Goal: Task Accomplishment & Management: Complete application form

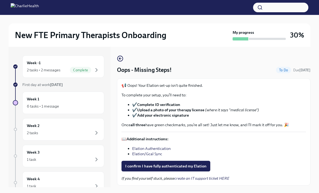
scroll to position [15, 0]
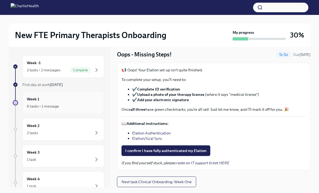
click at [82, 108] on div "6 tasks • 1 message" at bounding box center [63, 106] width 73 height 6
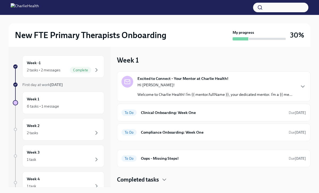
click at [165, 95] on p "Welcome to Charlie Health! I’m {{ mentor.fullName }}, your dedicated mentor. I’…" at bounding box center [214, 94] width 155 height 5
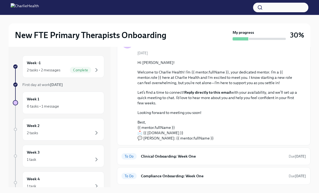
scroll to position [79, 0]
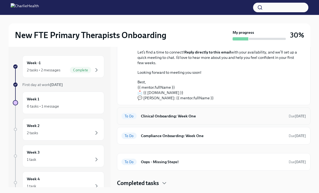
click at [169, 115] on h6 "Clinical Onboarding: Week One" at bounding box center [212, 116] width 143 height 6
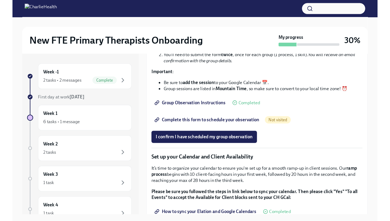
scroll to position [643, 0]
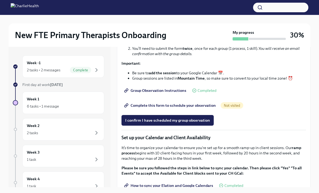
click at [180, 93] on span "Group Observation Instructions" at bounding box center [155, 90] width 61 height 5
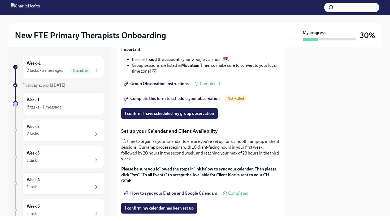
scroll to position [786, 0]
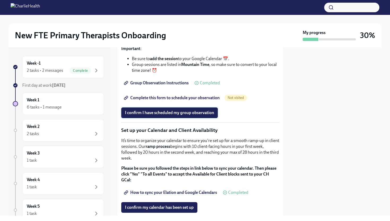
click at [198, 115] on span "I confirm I have scheduled my group observation" at bounding box center [169, 112] width 89 height 5
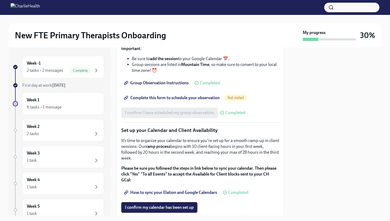
click at [210, 100] on span "Complete this form to schedule your observation" at bounding box center [172, 97] width 95 height 5
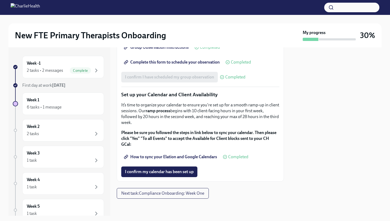
scroll to position [868, 0]
click at [168, 172] on span "I confirm my calendar has been set up" at bounding box center [159, 171] width 69 height 5
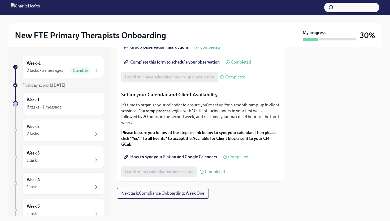
click at [159, 110] on strong "ramp process" at bounding box center [158, 110] width 25 height 5
click at [163, 159] on span "How to sync your Elation and Google Calendars" at bounding box center [171, 156] width 92 height 5
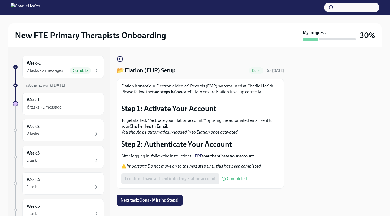
click at [181, 131] on em "You should be automatically logged in to Elation once activated." at bounding box center [180, 131] width 118 height 5
click at [162, 129] on p "To get started, **activate your Elation account **by using the automated email …" at bounding box center [200, 126] width 158 height 18
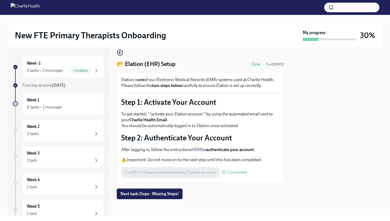
scroll to position [7, 0]
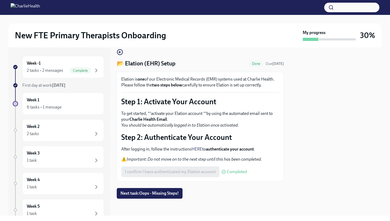
click at [134, 65] on h4 "📂 Elation (EHR) Setup" at bounding box center [146, 63] width 59 height 8
click at [120, 52] on icon "button" at bounding box center [120, 52] width 6 height 6
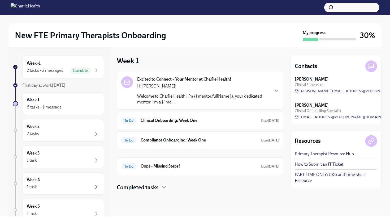
click at [92, 38] on h2 "New FTE Primary Therapists Onboarding" at bounding box center [90, 35] width 151 height 11
click at [337, 9] on button "button" at bounding box center [352, 8] width 55 height 10
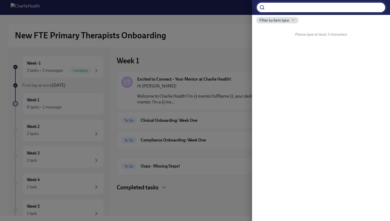
click at [223, 34] on div at bounding box center [195, 110] width 390 height 221
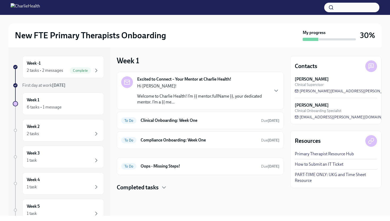
click at [345, 10] on button "button" at bounding box center [352, 8] width 55 height 10
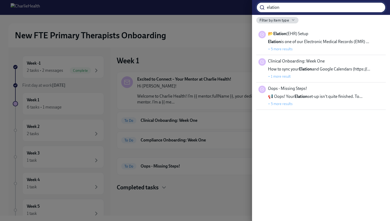
type input "elation"
click at [337, 42] on span "Elation is one of our Electronic Medical Records (EMR) …" at bounding box center [318, 42] width 101 height 6
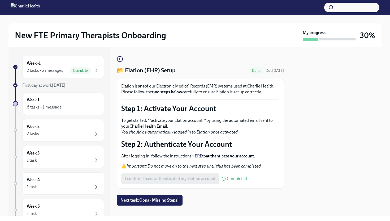
click at [163, 127] on strong "Charlie Health Email" at bounding box center [148, 125] width 37 height 5
click at [164, 140] on p "Step 2: Authenticate Your Account" at bounding box center [200, 144] width 158 height 10
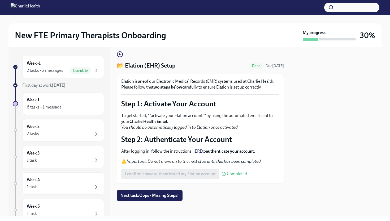
scroll to position [6, 0]
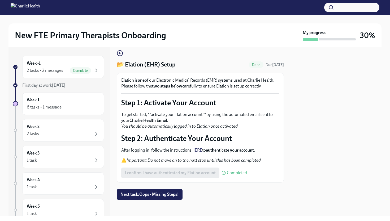
click at [216, 151] on strong "authenticate your account" at bounding box center [230, 149] width 48 height 5
click at [166, 88] on strong "two steps below" at bounding box center [167, 85] width 30 height 5
click at [145, 65] on h4 "📂 Elation (EHR) Setup" at bounding box center [146, 65] width 59 height 8
click at [353, 12] on button "button" at bounding box center [352, 8] width 55 height 10
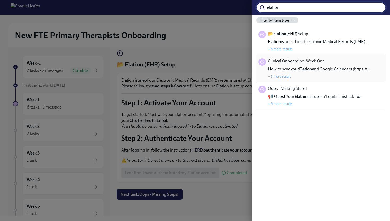
type input "elation"
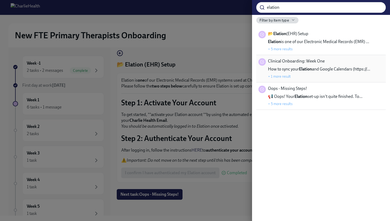
click at [332, 70] on span "How to sync your Elation and Google Calendars (https://…" at bounding box center [319, 69] width 102 height 6
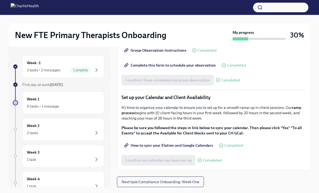
scroll to position [751, 0]
click at [175, 182] on span "Next task : Compliance Onboarding: Week One" at bounding box center [160, 181] width 78 height 5
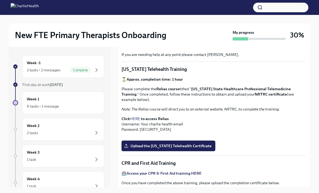
scroll to position [85, 0]
click at [155, 116] on strong "to access Relias" at bounding box center [155, 118] width 28 height 5
click at [145, 116] on strong "to access Relias" at bounding box center [155, 118] width 28 height 5
click at [132, 116] on link "HERE" at bounding box center [135, 118] width 10 height 5
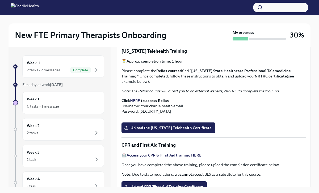
scroll to position [104, 0]
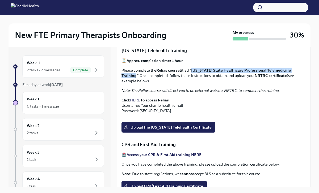
drag, startPoint x: 191, startPoint y: 70, endPoint x: 303, endPoint y: 72, distance: 112.1
click at [303, 72] on p "Please complete the Relias course titled " Washington State Healthcare Professi…" at bounding box center [213, 75] width 184 height 16
copy strong "[US_STATE] State Healthcare Professional Telemedicine Training"
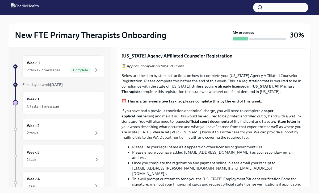
scroll to position [248, 0]
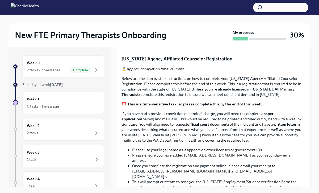
click at [0, 0] on input "Upload the Washington Telehealth Certificate" at bounding box center [0, 0] width 0 height 0
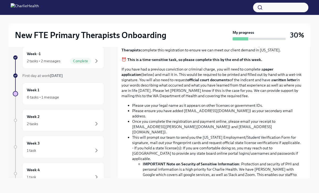
scroll to position [291, 0]
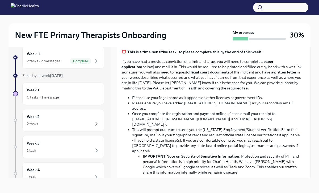
click at [0, 0] on input "Upload CPR/First Aid Training Certificate" at bounding box center [0, 0] width 0 height 0
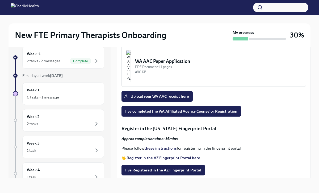
scroll to position [506, 0]
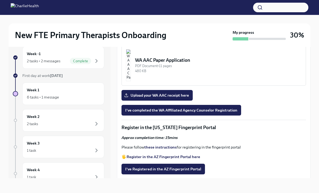
click at [215, 23] on div "PDF Document • 6 pages" at bounding box center [218, 20] width 166 height 5
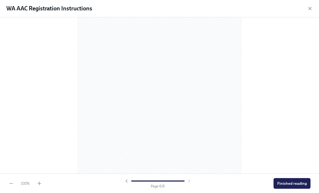
scroll to position [1139, 0]
click at [288, 182] on span "Finished reading" at bounding box center [291, 182] width 29 height 5
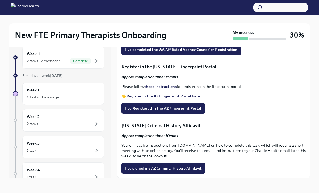
scroll to position [583, 0]
click at [247, 13] on div "480 KB" at bounding box center [218, 10] width 166 height 5
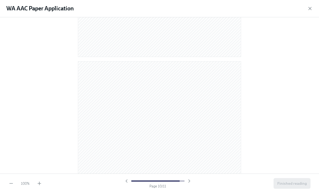
scroll to position [2215, 0]
click at [289, 182] on span "Finished reading" at bounding box center [291, 182] width 29 height 5
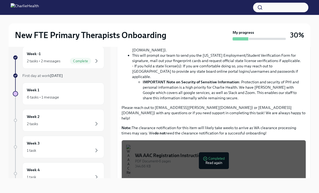
scroll to position [375, 0]
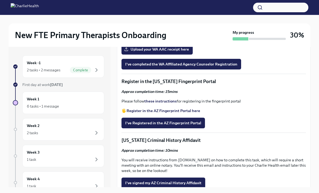
scroll to position [568, 0]
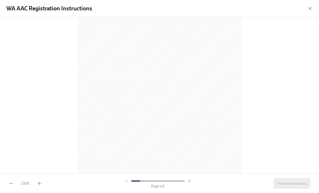
scroll to position [0, 0]
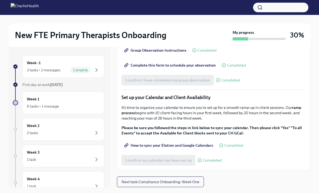
scroll to position [751, 0]
click at [82, 111] on div "Week 1 6 tasks • 1 message" at bounding box center [63, 102] width 82 height 22
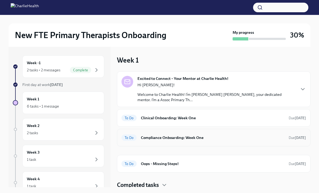
click at [149, 135] on h6 "Compliance Onboarding: Week One" at bounding box center [212, 137] width 143 height 6
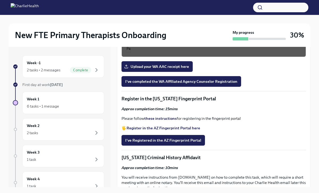
scroll to position [548, 0]
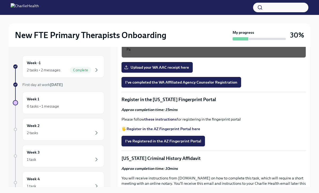
click at [206, 40] on div "PDF Document • 11 pages" at bounding box center [218, 37] width 166 height 5
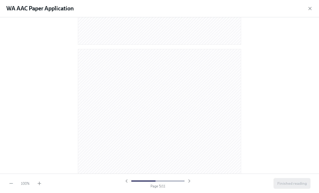
scroll to position [841, 0]
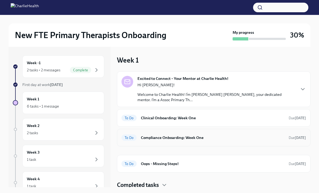
click at [164, 129] on div "To Do Compliance Onboarding: Week One Due [DATE]" at bounding box center [213, 138] width 193 height 18
click at [166, 135] on div "To Do Compliance Onboarding: Week One Due [DATE]" at bounding box center [213, 137] width 184 height 8
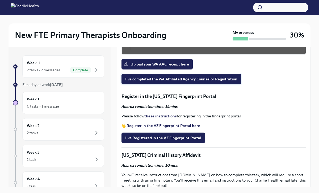
scroll to position [549, 0]
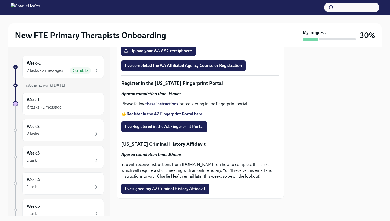
scroll to position [649, 0]
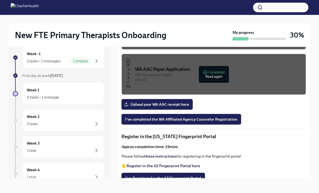
scroll to position [576, 0]
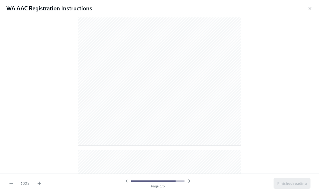
scroll to position [954, 0]
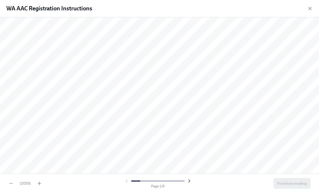
click at [188, 180] on icon "button" at bounding box center [188, 180] width 5 height 5
click at [11, 181] on icon "button" at bounding box center [10, 182] width 5 height 5
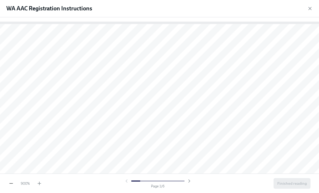
click at [11, 181] on icon "button" at bounding box center [10, 182] width 5 height 5
click at [11, 183] on icon "button" at bounding box center [10, 182] width 5 height 5
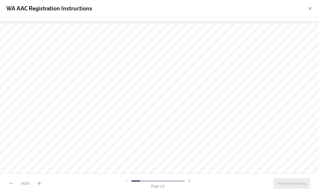
click at [14, 181] on div "540 %" at bounding box center [24, 182] width 33 height 5
click at [12, 182] on icon "button" at bounding box center [10, 182] width 5 height 5
click at [13, 182] on icon "button" at bounding box center [10, 182] width 5 height 5
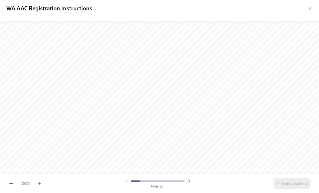
click at [13, 182] on icon "button" at bounding box center [10, 182] width 5 height 5
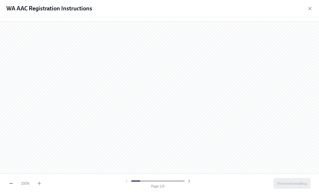
click at [13, 182] on icon "button" at bounding box center [10, 182] width 5 height 5
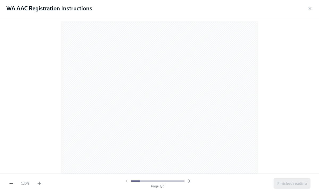
click at [13, 182] on icon "button" at bounding box center [10, 182] width 5 height 5
click at [42, 182] on div "90 % Page 1 / 6 Finished reading" at bounding box center [159, 182] width 319 height 19
click at [41, 182] on icon "button" at bounding box center [39, 182] width 5 height 5
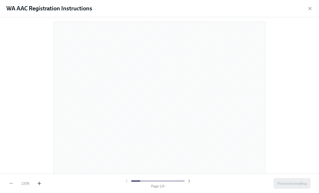
click at [41, 182] on icon "button" at bounding box center [39, 182] width 5 height 5
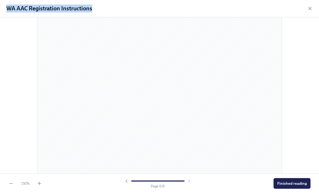
drag, startPoint x: 96, startPoint y: 8, endPoint x: 2, endPoint y: 6, distance: 93.5
click at [2, 6] on div "WA AAC Registration Instructions" at bounding box center [159, 8] width 319 height 17
copy h1 "WA AAC Registration Instructions"
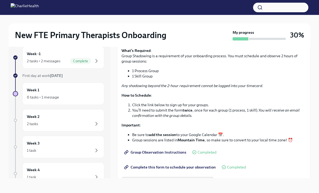
scroll to position [571, 0]
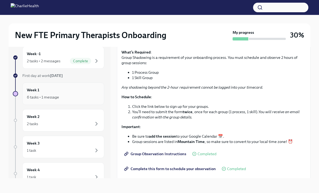
click at [75, 101] on div "Week 1 6 tasks • 1 message" at bounding box center [63, 93] width 82 height 22
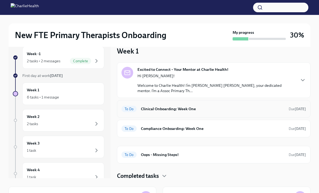
click at [158, 109] on div "To Do Clinical Onboarding: Week One Due [DATE]" at bounding box center [213, 109] width 193 height 18
click at [166, 87] on p "Welcome to Charlie Health! I’m [PERSON_NAME] [PERSON_NAME], your dedicated ment…" at bounding box center [216, 88] width 158 height 11
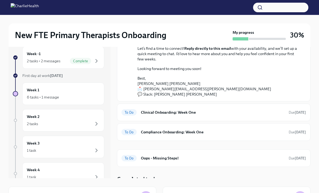
scroll to position [74, 0]
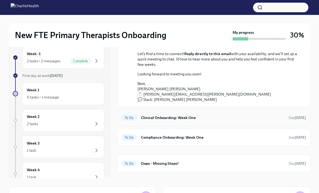
click at [163, 113] on div "To Do Clinical Onboarding: Week One Due [DATE]" at bounding box center [213, 117] width 184 height 8
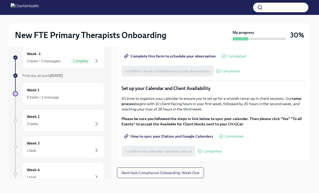
scroll to position [751, 0]
click at [64, 95] on div "6 tasks • 1 message" at bounding box center [63, 97] width 73 height 6
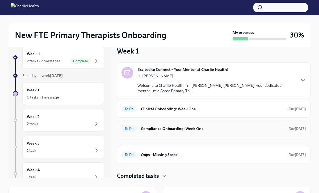
click at [163, 126] on div "To Do Compliance Onboarding: Week One Due [DATE]" at bounding box center [213, 128] width 184 height 8
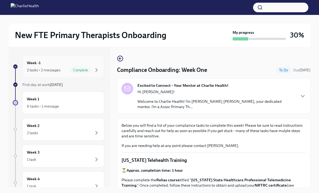
click at [73, 72] on div "Complete" at bounding box center [80, 70] width 21 height 6
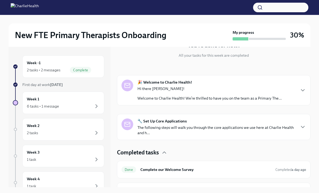
scroll to position [72, 0]
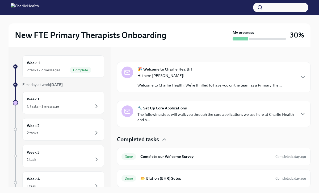
click at [167, 114] on p "The following steps will walk you through the core applications we use here at …" at bounding box center [216, 117] width 158 height 11
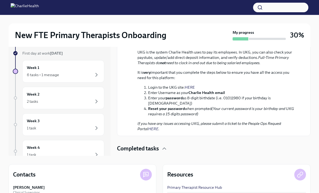
scroll to position [359, 0]
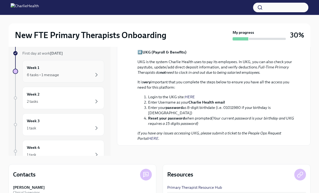
click at [83, 73] on div "6 tasks • 1 message" at bounding box center [63, 74] width 73 height 6
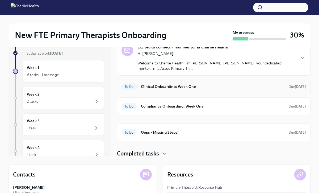
click at [190, 85] on div "To Do Clinical Onboarding: Week One Due [DATE]" at bounding box center [213, 86] width 184 height 8
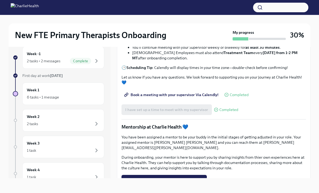
scroll to position [408, 0]
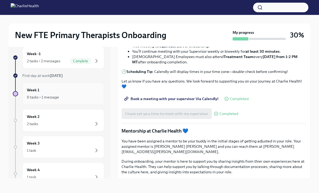
click at [78, 91] on div "Week 1 6 tasks • 1 message" at bounding box center [63, 93] width 73 height 13
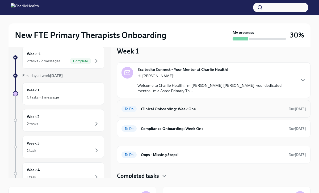
click at [151, 104] on div "To Do Clinical Onboarding: Week One Due [DATE]" at bounding box center [213, 108] width 184 height 8
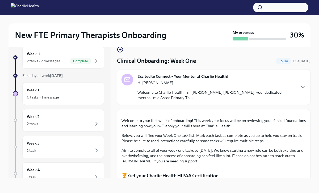
click at [157, 81] on p "Hi [PERSON_NAME]!" at bounding box center [216, 82] width 158 height 5
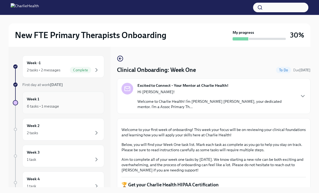
click at [82, 112] on div "Week 1 6 tasks • 1 message" at bounding box center [63, 102] width 82 height 22
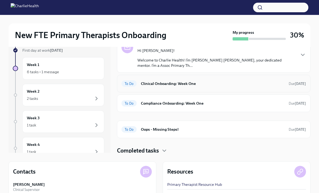
click at [169, 80] on h6 "Clinical Onboarding: Week One" at bounding box center [212, 83] width 143 height 6
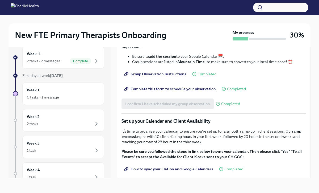
scroll to position [751, 0]
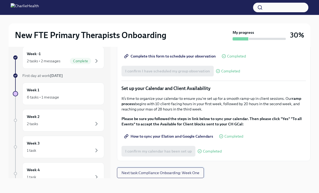
click at [144, 169] on button "Next task : Compliance Onboarding: Week One" at bounding box center [160, 172] width 87 height 11
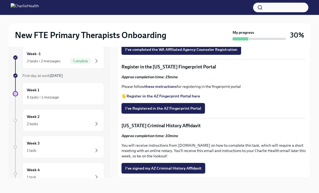
scroll to position [606, 0]
click at [161, 55] on button "I've completed the WA Affiliated Agency Counselor Registration" at bounding box center [181, 49] width 120 height 11
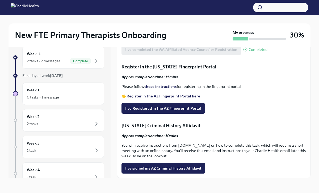
scroll to position [633, 0]
click at [152, 40] on label "Upload your WA AAC receipt here" at bounding box center [156, 34] width 71 height 11
click at [0, 0] on input "Upload your WA AAC receipt here" at bounding box center [0, 0] width 0 height 0
click at [156, 95] on strong "Register in the AZ Fingerprint Portal here" at bounding box center [163, 95] width 74 height 5
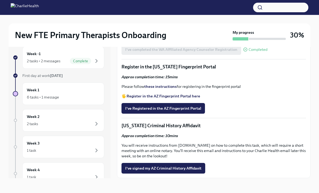
click at [153, 87] on strong "these instructions" at bounding box center [160, 86] width 32 height 5
click at [153, 111] on button "I've Registered in the AZ Fingerprint Portal" at bounding box center [162, 108] width 83 height 11
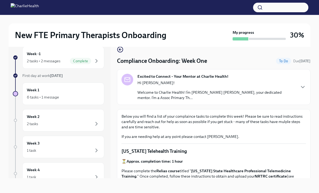
scroll to position [0, 0]
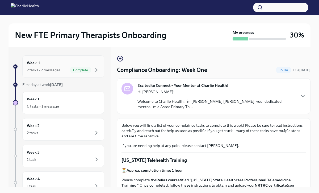
click at [62, 70] on div "2 tasks • 2 messages Complete" at bounding box center [63, 70] width 73 height 6
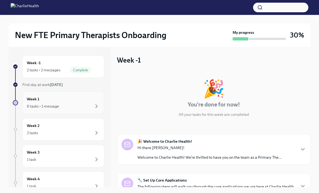
click at [67, 103] on div "6 tasks • 1 message" at bounding box center [63, 106] width 73 height 6
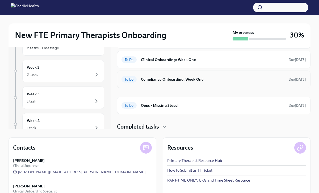
scroll to position [50, 0]
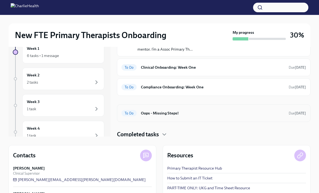
click at [163, 115] on div "To Do Oops - Missing Steps! Due [DATE]" at bounding box center [213, 113] width 193 height 18
click at [160, 110] on h6 "Oops - Missing Steps!" at bounding box center [212, 113] width 143 height 6
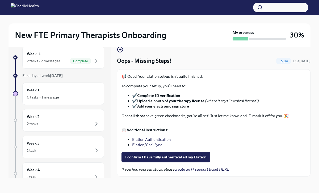
scroll to position [9, 0]
click at [164, 160] on button "I confirm I have fully authenticated my Elation" at bounding box center [165, 156] width 89 height 11
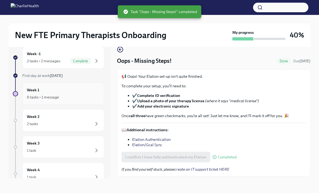
click at [81, 95] on div "6 tasks • 1 message" at bounding box center [63, 97] width 73 height 6
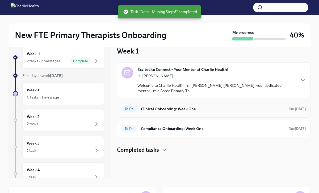
click at [134, 106] on div "To Do" at bounding box center [128, 108] width 15 height 6
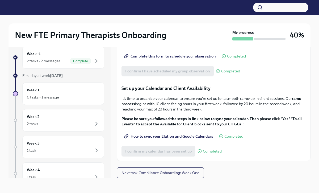
scroll to position [751, 0]
click at [77, 95] on div "6 tasks • 1 message" at bounding box center [63, 97] width 73 height 6
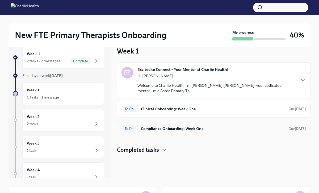
click at [140, 124] on div "To Do Compliance Onboarding: Week One Due [DATE]" at bounding box center [213, 128] width 184 height 8
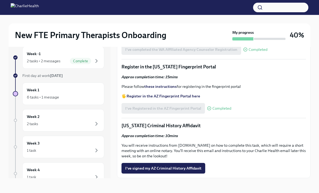
scroll to position [673, 0]
